Goal: Task Accomplishment & Management: Use online tool/utility

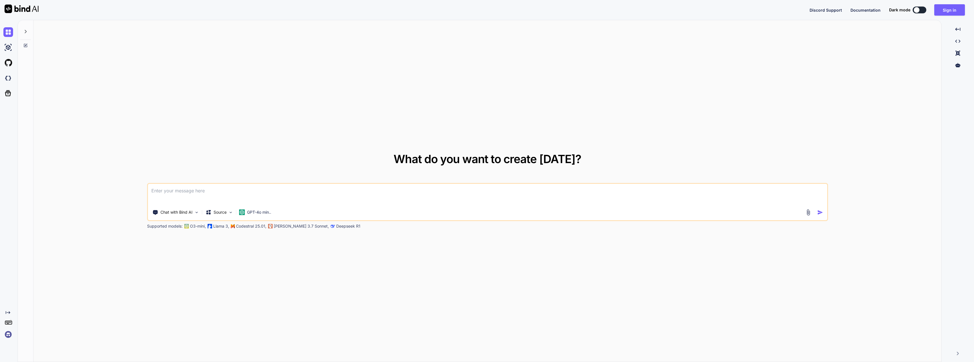
click at [7, 334] on img at bounding box center [8, 334] width 10 height 10
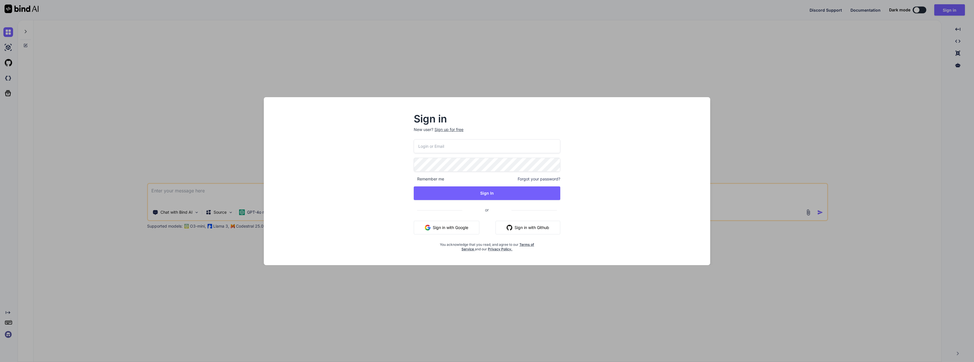
type textarea "x"
click at [427, 146] on input "email" at bounding box center [487, 146] width 146 height 14
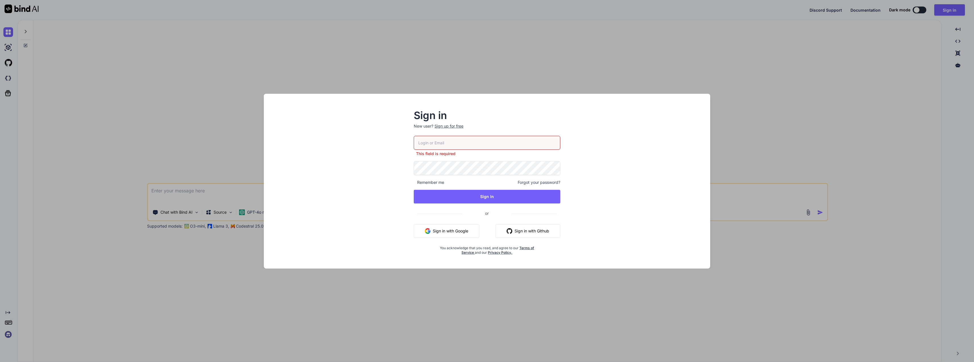
type input "team@rainforestx.com"
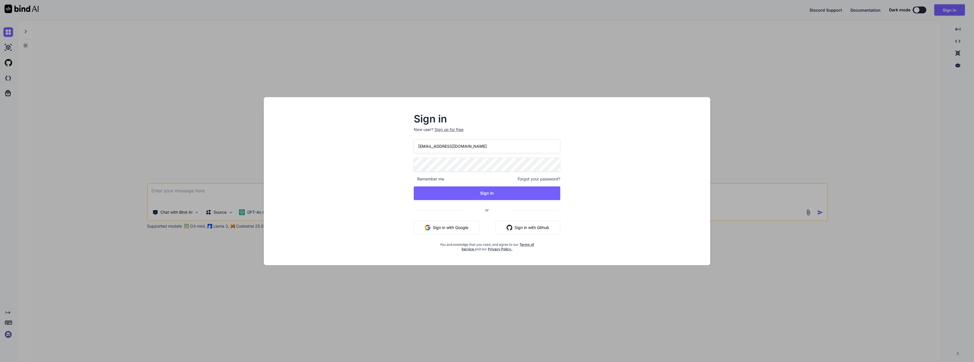
click at [509, 196] on button "Sign In" at bounding box center [487, 193] width 146 height 14
click at [490, 195] on button "Sign In" at bounding box center [487, 193] width 146 height 14
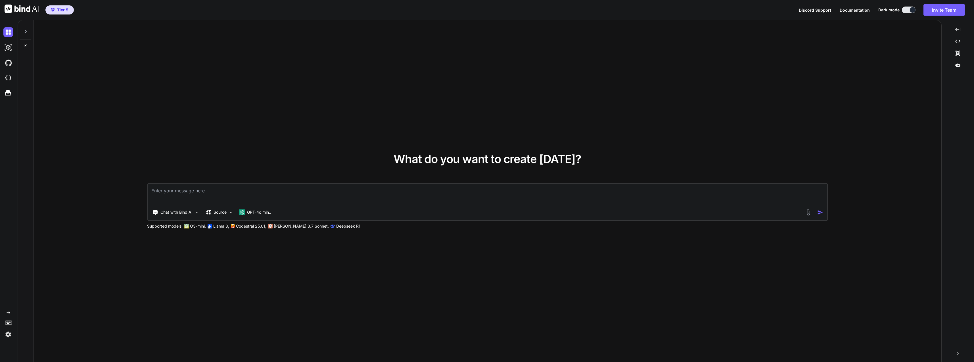
click at [172, 318] on div "What do you want to create today? Chat with Bind AI Source GPT-4o min.. Support…" at bounding box center [486, 191] width 907 height 342
click at [328, 313] on div "What do you want to create today? Chat with Bind AI Source GPT-4o min.. Support…" at bounding box center [486, 191] width 907 height 342
click at [9, 79] on img at bounding box center [8, 78] width 10 height 10
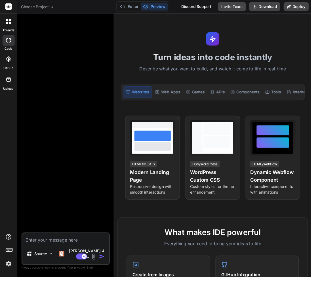
type textarea "x"
